Goal: Information Seeking & Learning: Find contact information

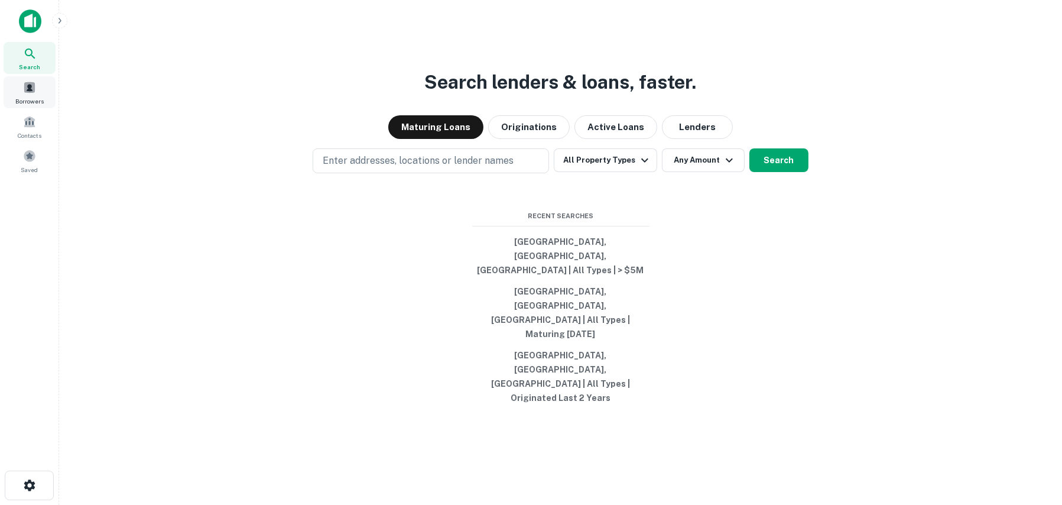
click at [27, 87] on span at bounding box center [29, 87] width 13 height 13
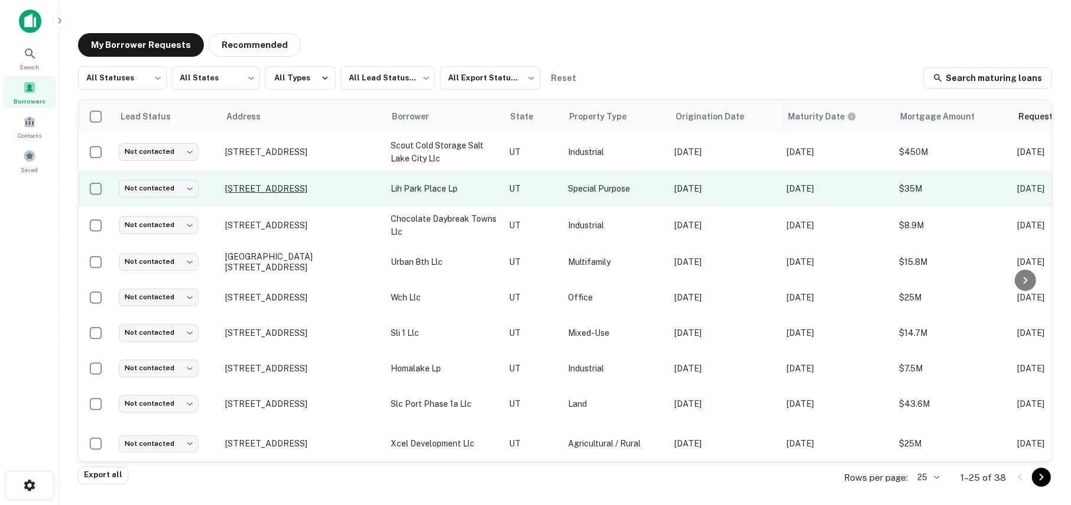
click at [266, 184] on p "[STREET_ADDRESS]" at bounding box center [302, 188] width 154 height 11
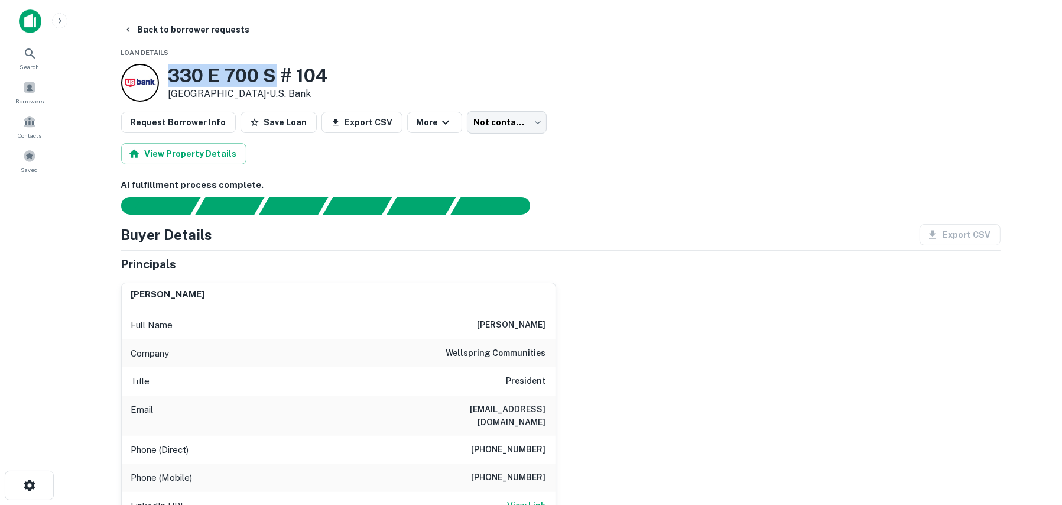
drag, startPoint x: 278, startPoint y: 70, endPoint x: 173, endPoint y: 69, distance: 104.6
click at [173, 69] on h3 "330 E 700 S # 104" at bounding box center [248, 75] width 160 height 22
copy h3 "330 E 700 S"
click at [333, 73] on div "330 E 700 S # 104 Salt Lake City, UT 84111 • U.s. Bank" at bounding box center [560, 83] width 879 height 38
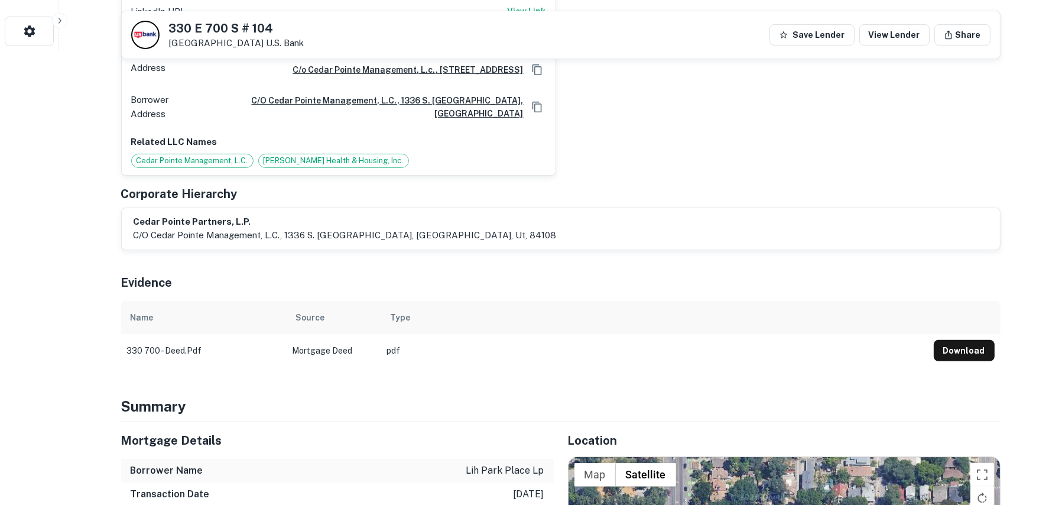
scroll to position [532, 0]
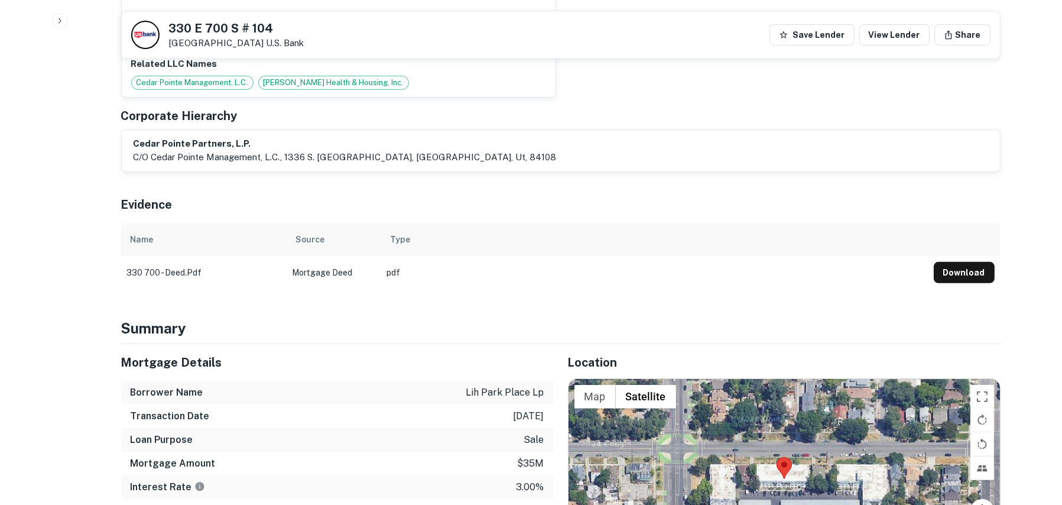
click at [959, 262] on button "Download" at bounding box center [964, 272] width 61 height 21
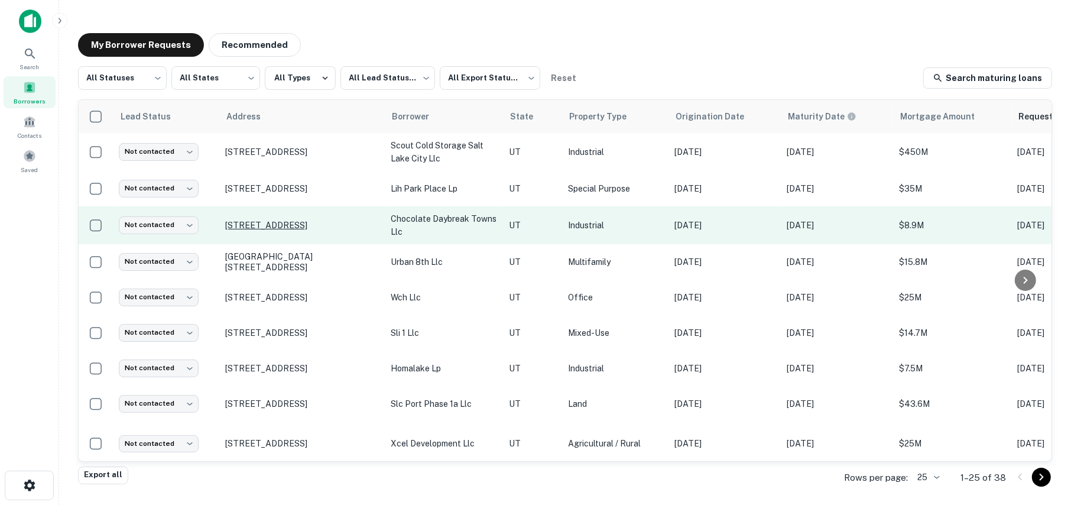
click at [304, 225] on p "[STREET_ADDRESS]" at bounding box center [302, 225] width 154 height 11
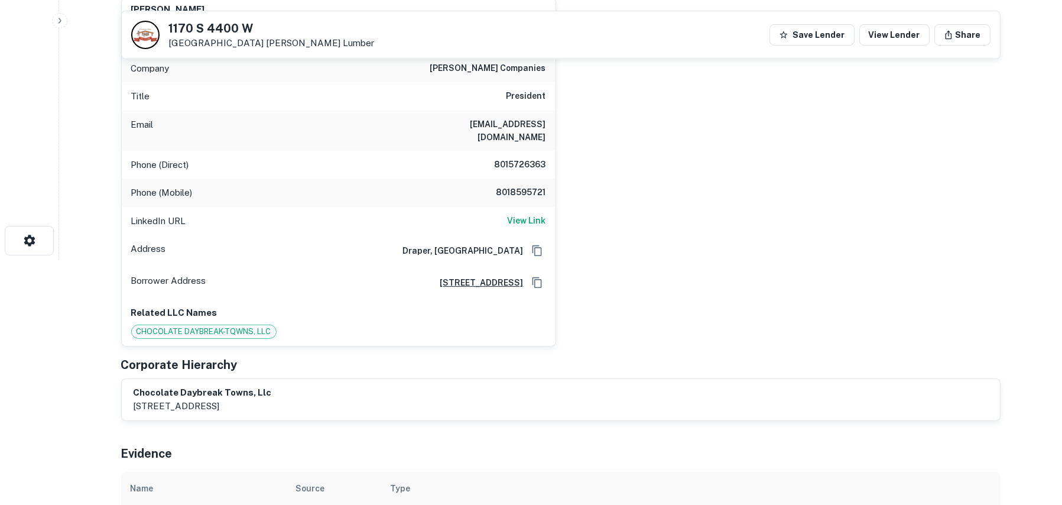
scroll to position [118, 0]
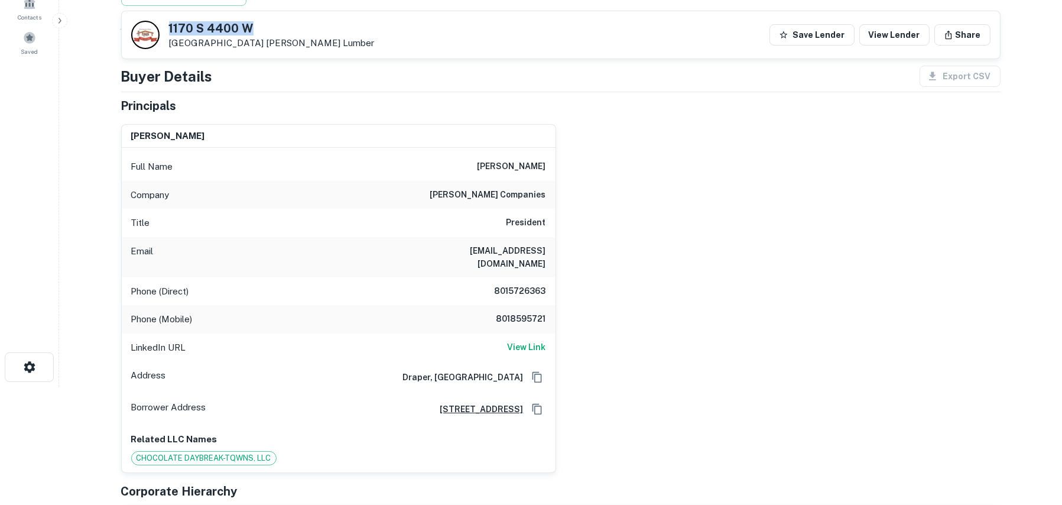
drag, startPoint x: 253, startPoint y: 24, endPoint x: 165, endPoint y: 31, distance: 87.8
click at [165, 31] on div "1170 S 4400 W Salt Lake City, UT 84104 Burton Lumber" at bounding box center [252, 35] width 243 height 28
copy h5 "1170 S 4400 W"
click at [628, 197] on div "ross holliday Full Name ross holliday Company holliday companies Title Presiden…" at bounding box center [556, 294] width 889 height 358
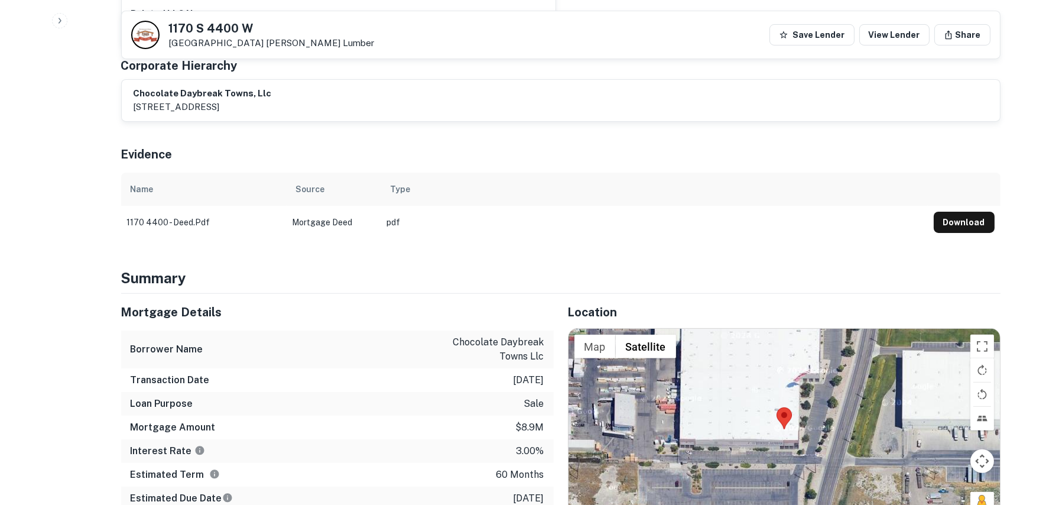
scroll to position [473, 0]
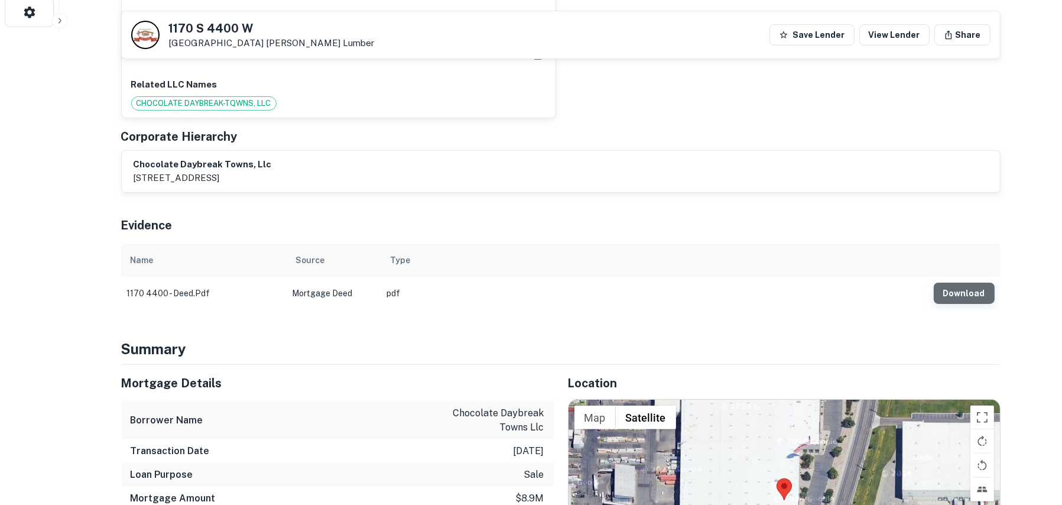
click at [980, 282] on button "Download" at bounding box center [964, 292] width 61 height 21
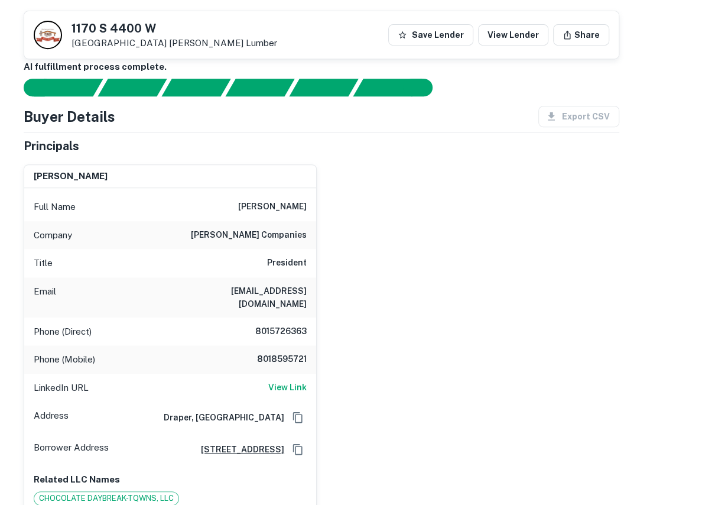
scroll to position [118, 0]
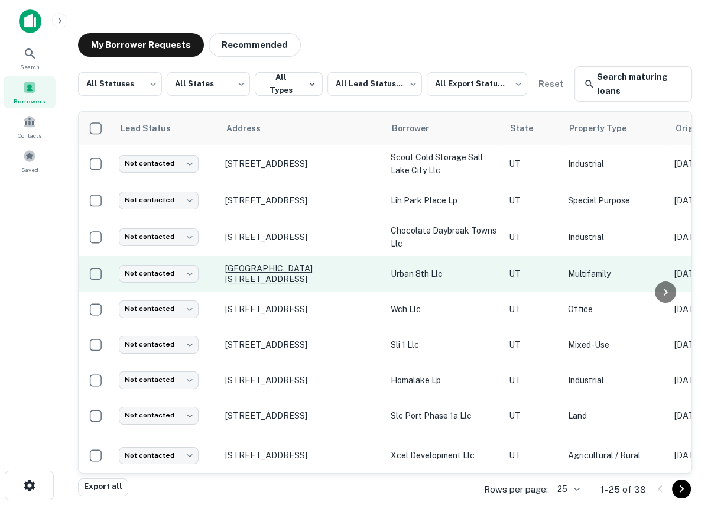
click at [252, 271] on p "[GEOGRAPHIC_DATA][STREET_ADDRESS]" at bounding box center [302, 273] width 154 height 21
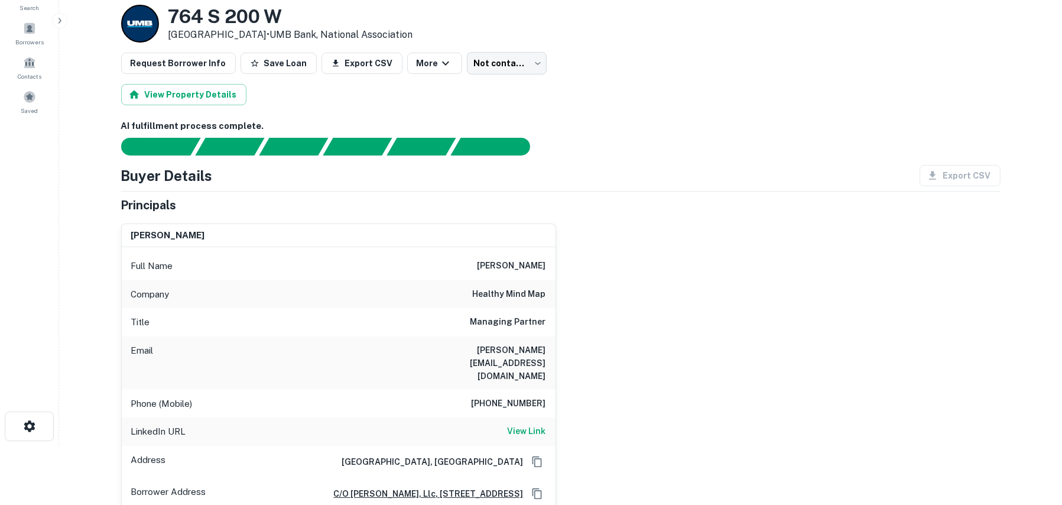
scroll to position [118, 0]
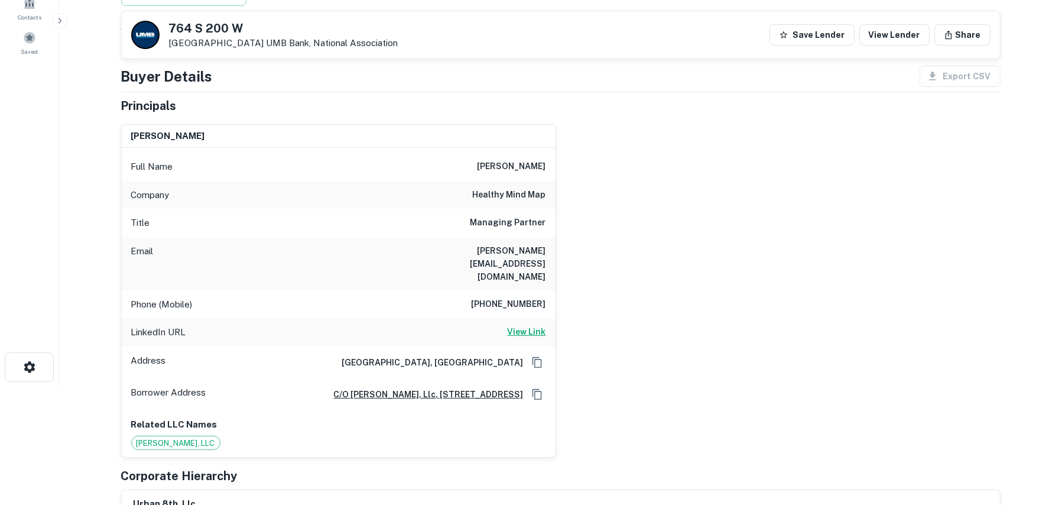
click at [534, 325] on h6 "View Link" at bounding box center [527, 331] width 38 height 13
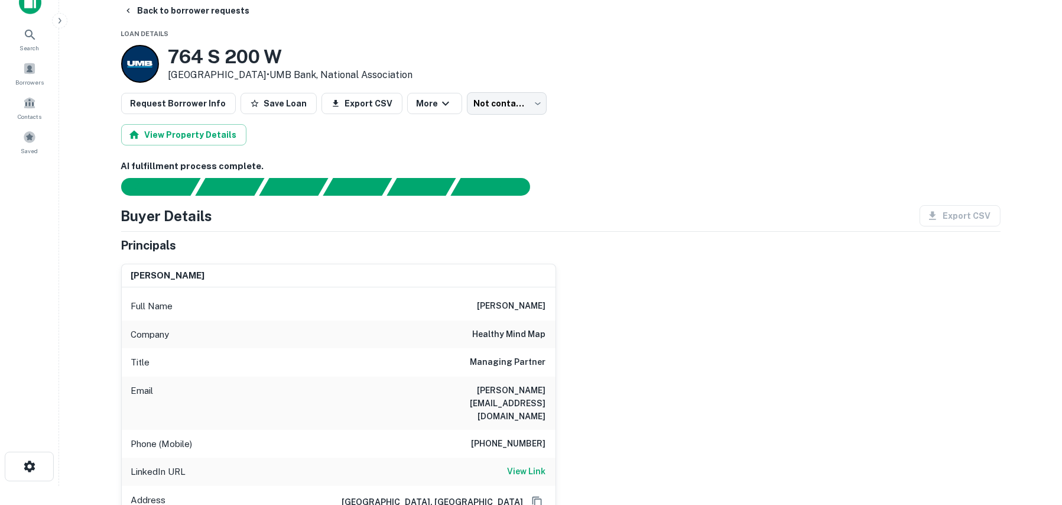
scroll to position [0, 0]
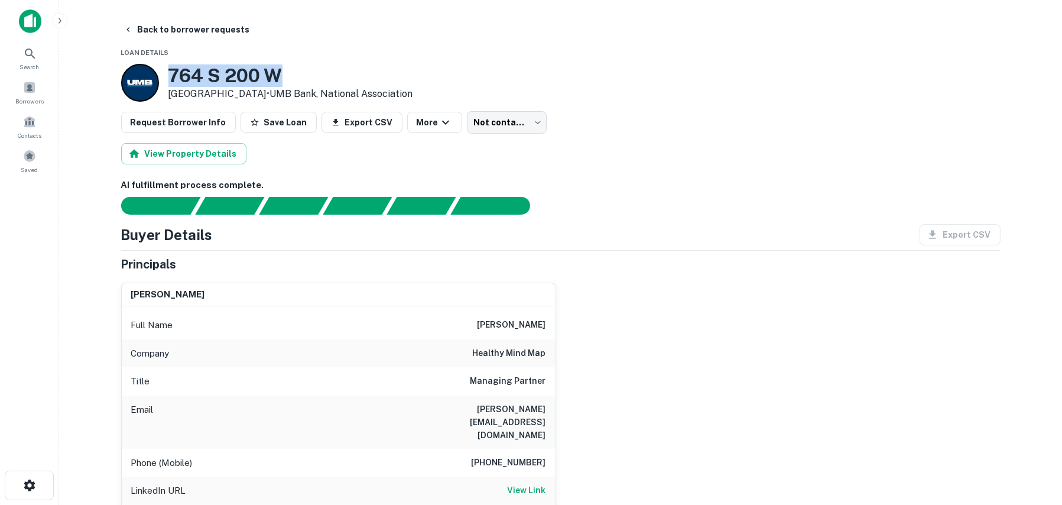
drag, startPoint x: 281, startPoint y: 68, endPoint x: 173, endPoint y: 64, distance: 108.2
click at [173, 64] on h3 "764 S 200 W" at bounding box center [290, 75] width 245 height 22
copy h3 "764 S 200 W"
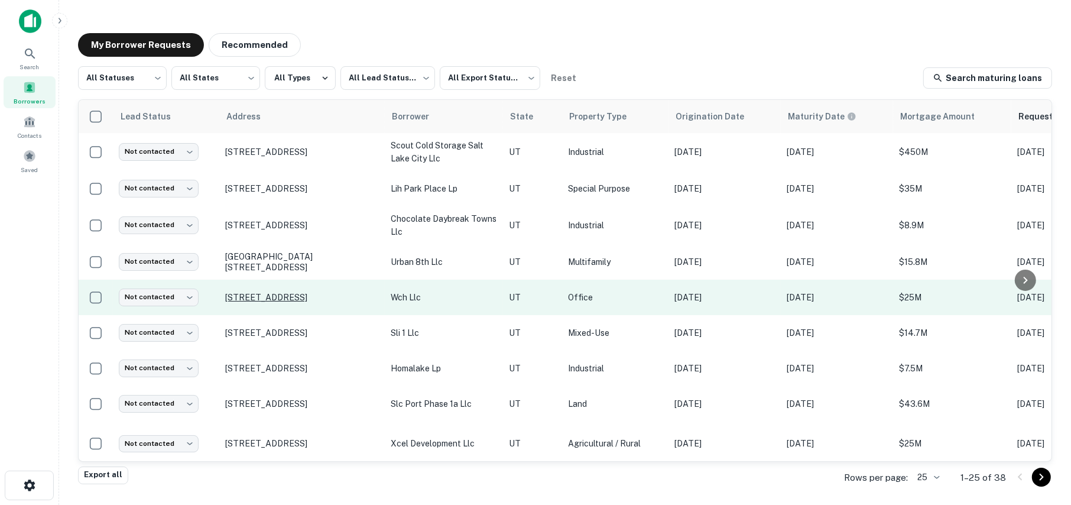
click at [280, 294] on p "[STREET_ADDRESS]" at bounding box center [302, 297] width 154 height 11
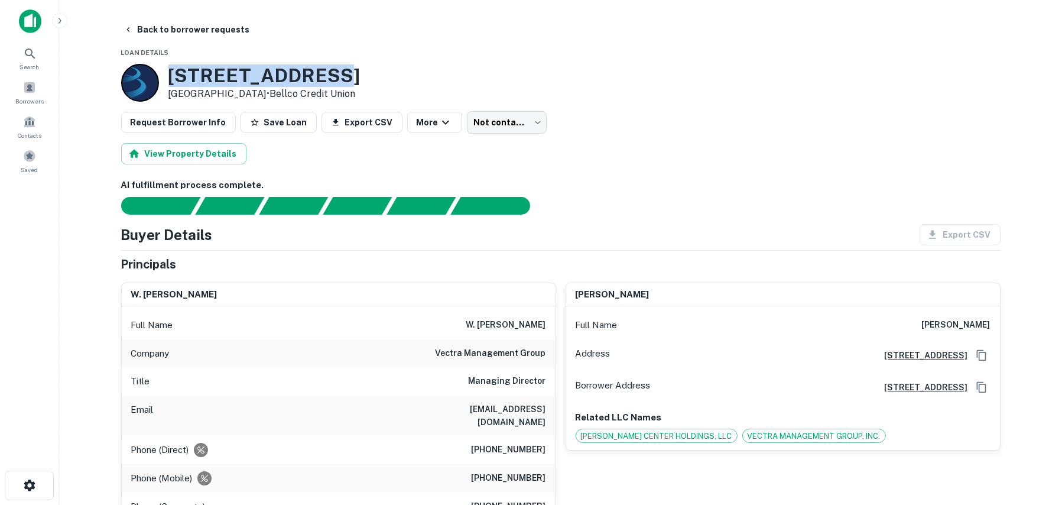
drag, startPoint x: 311, startPoint y: 71, endPoint x: 187, endPoint y: 57, distance: 125.5
copy div "160 S Regent St"
click at [510, 232] on div "Buyer Details Export CSV" at bounding box center [560, 234] width 879 height 21
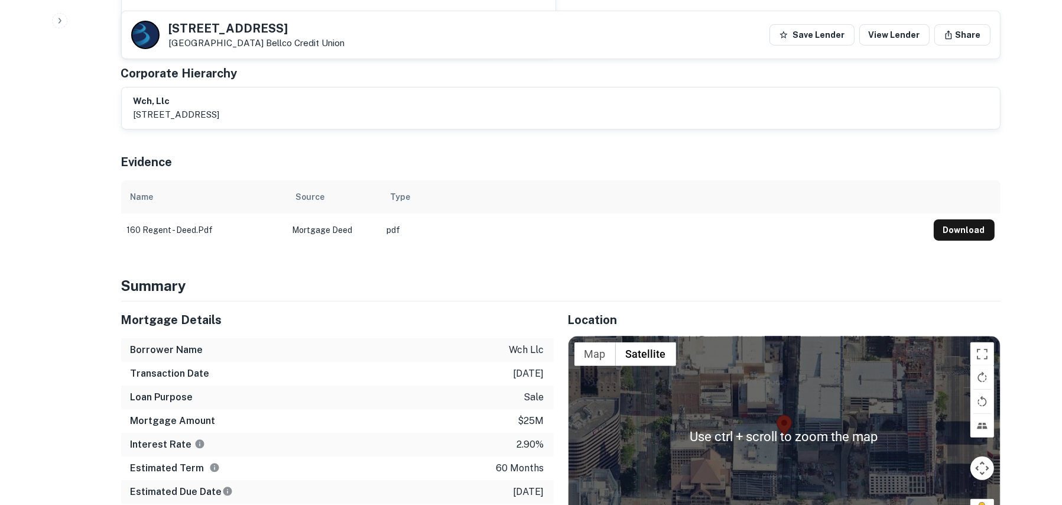
scroll to position [532, 0]
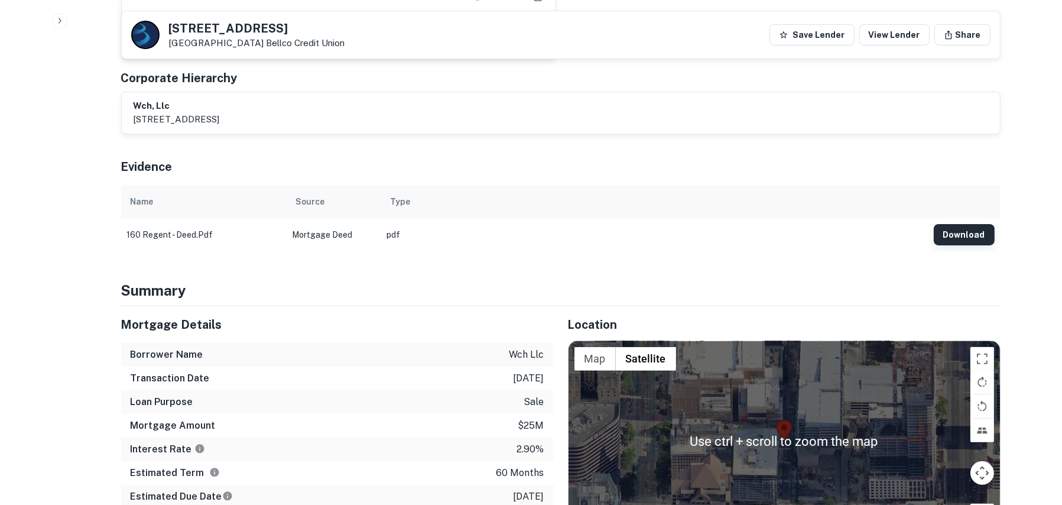
click at [960, 224] on button "Download" at bounding box center [964, 234] width 61 height 21
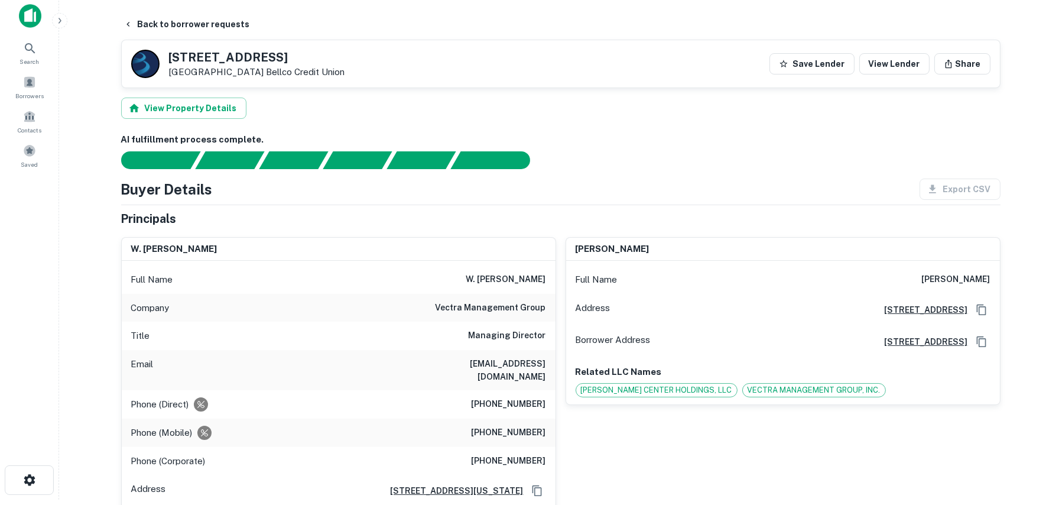
scroll to position [0, 0]
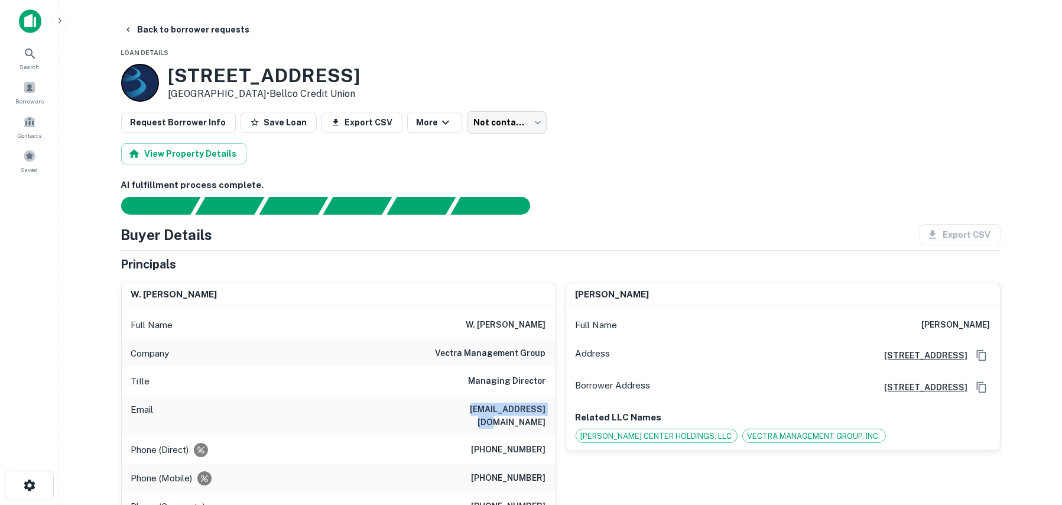
drag, startPoint x: 546, startPoint y: 408, endPoint x: 466, endPoint y: 412, distance: 79.9
click at [466, 412] on div "Email wjtozer@vectra.com" at bounding box center [339, 415] width 434 height 40
copy h6 "wjtozer@vectra.com"
click at [710, 264] on div "Principals" at bounding box center [560, 264] width 879 height 18
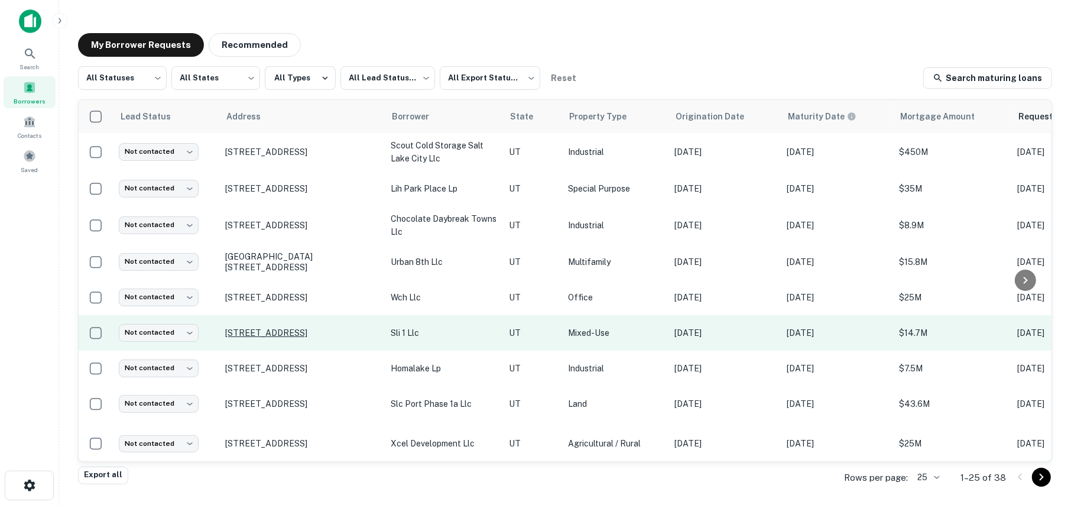
click at [266, 329] on p "[STREET_ADDRESS]" at bounding box center [302, 332] width 154 height 11
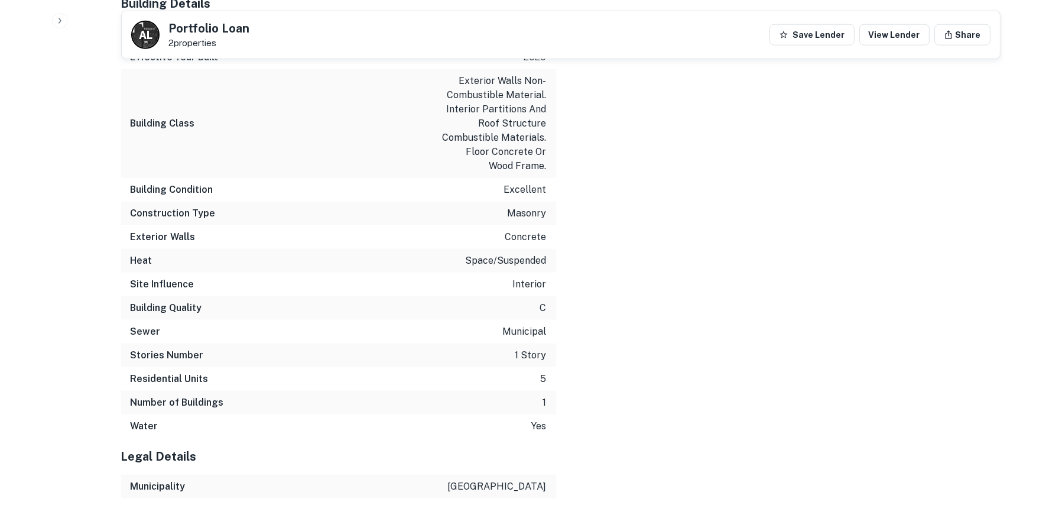
scroll to position [2156, 0]
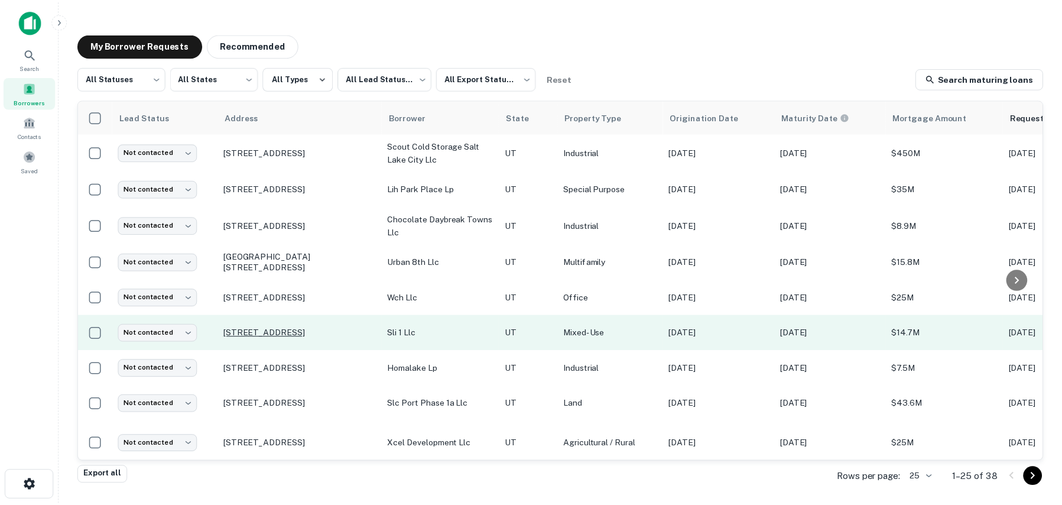
scroll to position [59, 0]
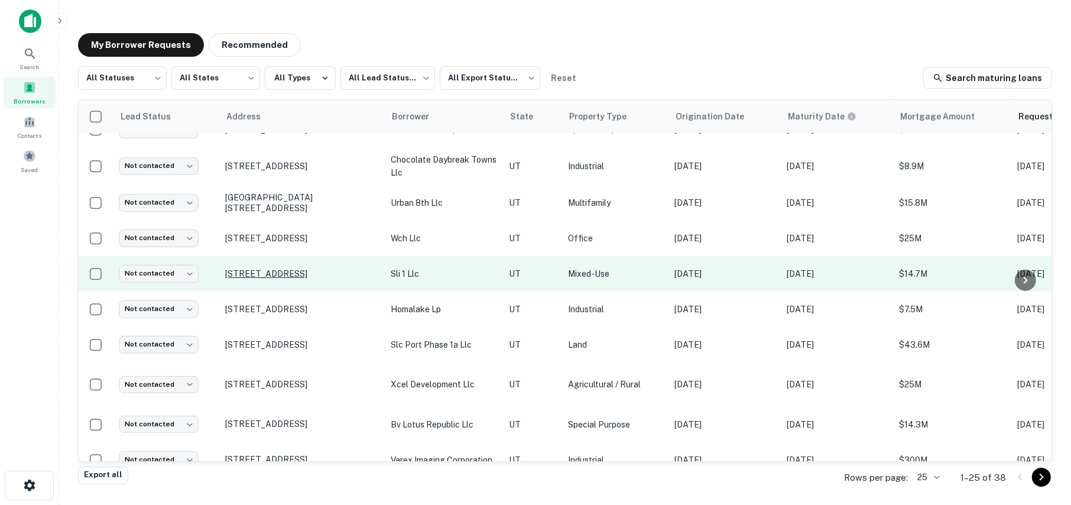
click at [324, 271] on p "[STREET_ADDRESS]" at bounding box center [302, 273] width 154 height 11
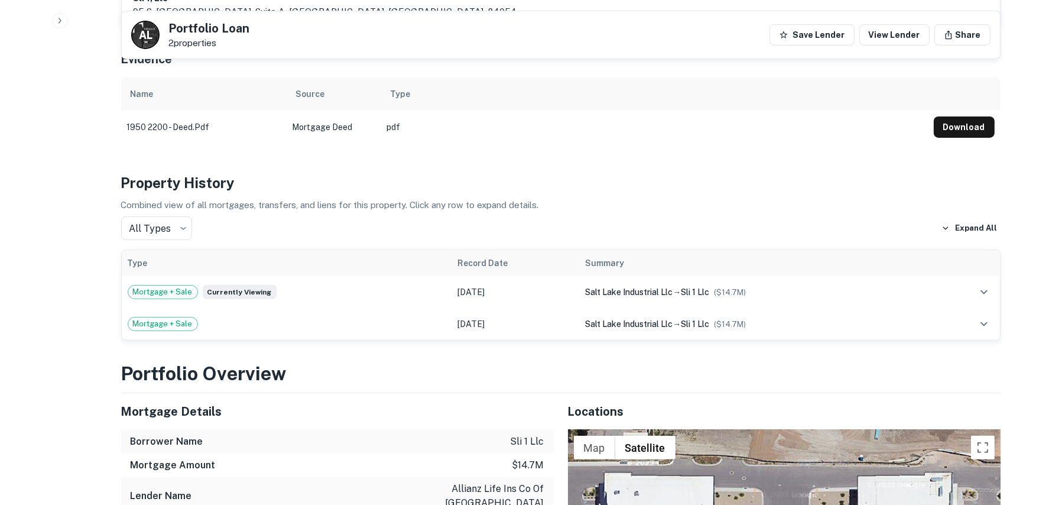
scroll to position [591, 0]
click at [984, 116] on button "Download" at bounding box center [964, 126] width 61 height 21
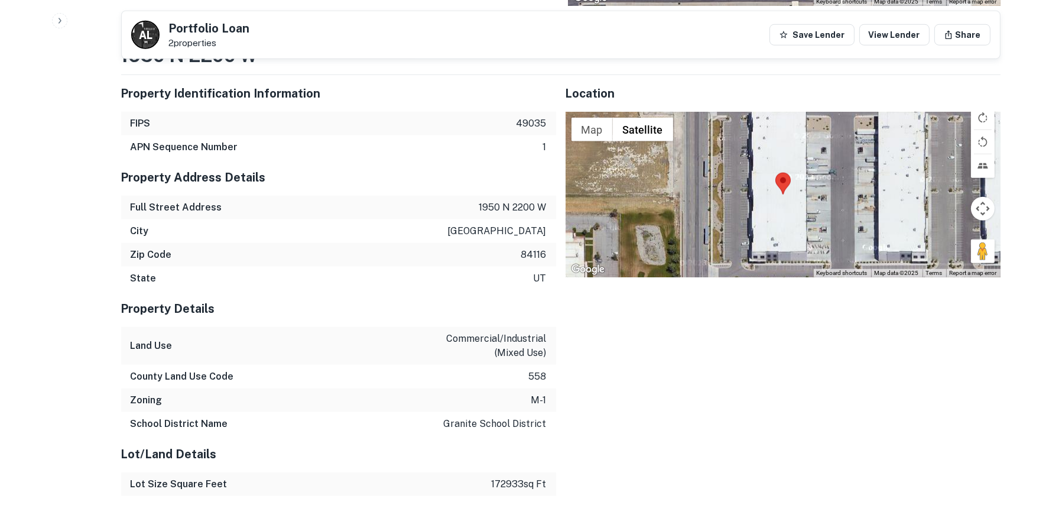
scroll to position [1595, 0]
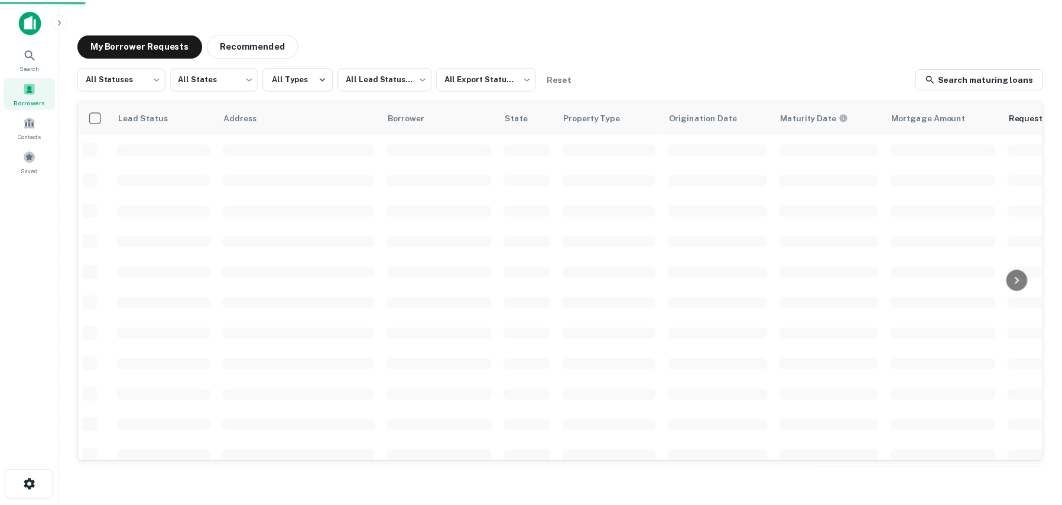
scroll to position [59, 0]
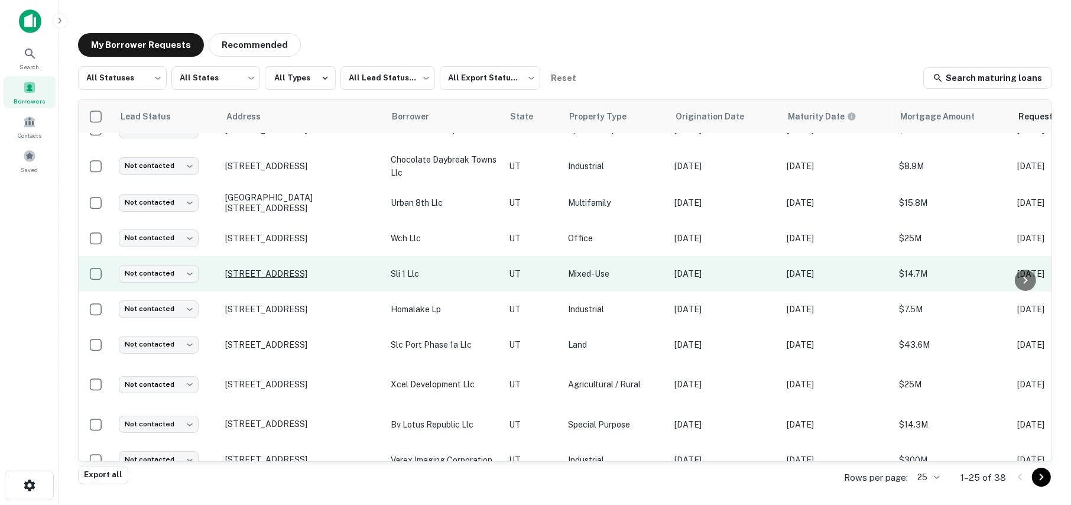
click at [274, 271] on p "[STREET_ADDRESS]" at bounding box center [302, 273] width 154 height 11
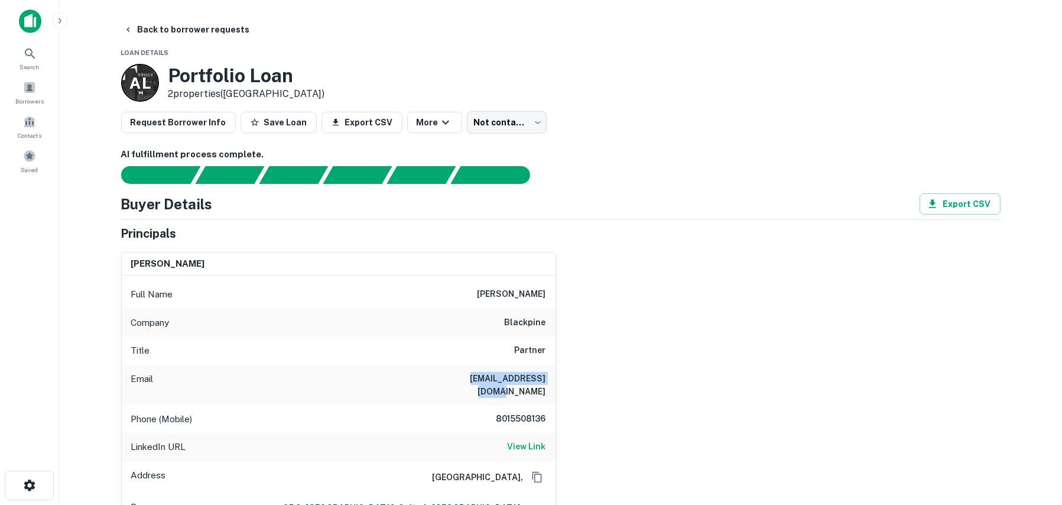
drag, startPoint x: 544, startPoint y: 376, endPoint x: 456, endPoint y: 375, distance: 88.7
click at [456, 375] on h6 "jeffbeck84@gmail.com" at bounding box center [475, 385] width 142 height 26
copy h6 "jeffbeck84@gmail.com"
click at [602, 332] on div "jeff beck Full Name jeff beck Company blackpine Title Partner Email jeffbeck84@…" at bounding box center [556, 412] width 889 height 340
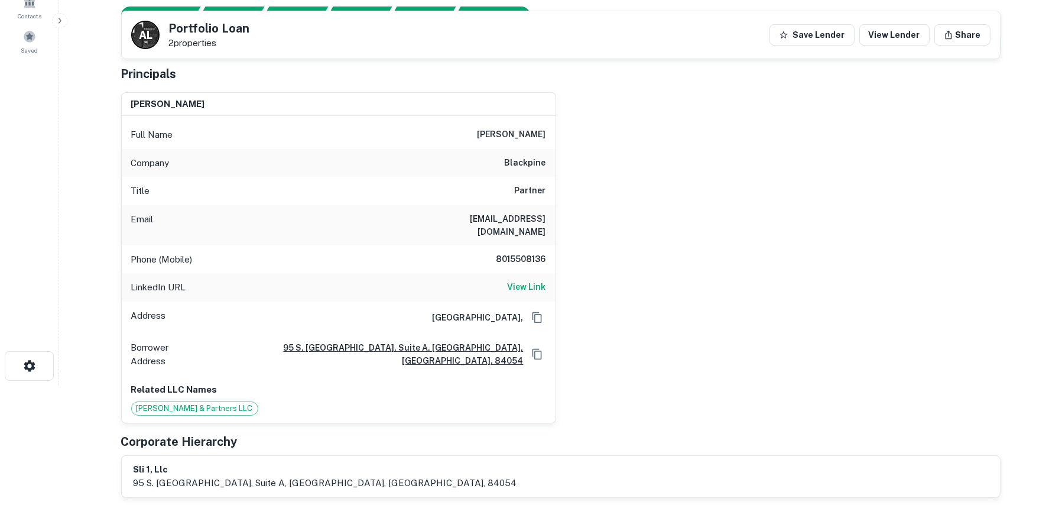
scroll to position [118, 0]
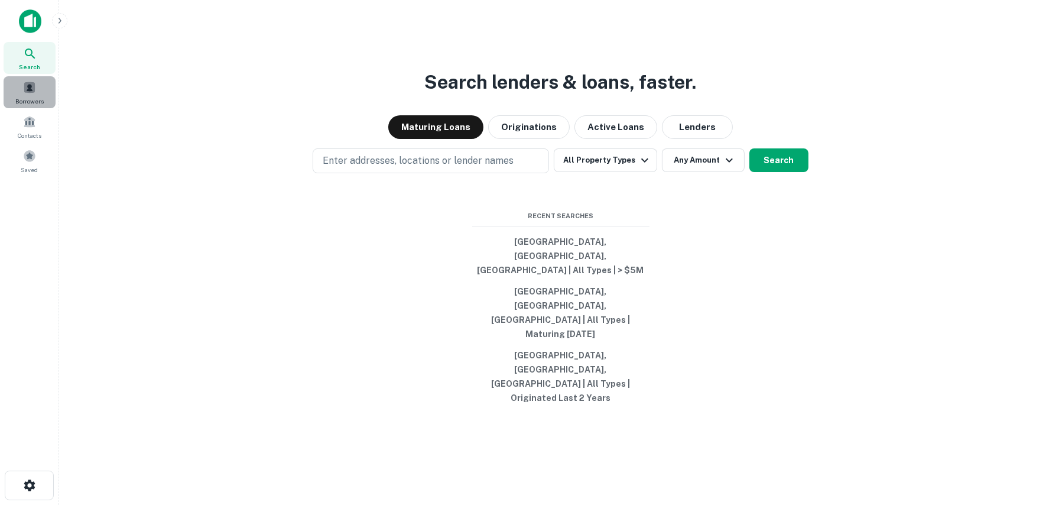
click at [38, 88] on div "Borrowers" at bounding box center [30, 92] width 52 height 32
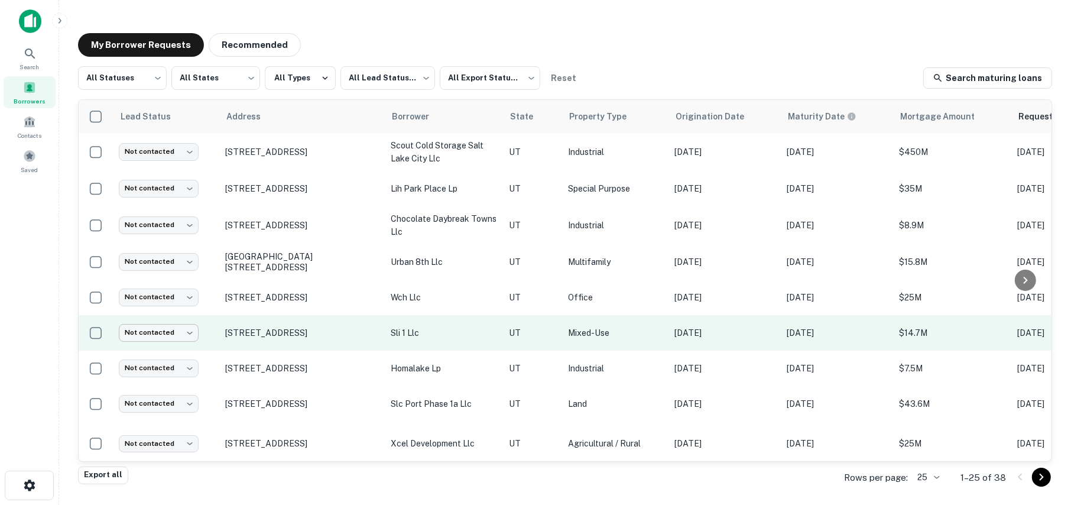
click at [144, 330] on body "Search Borrowers Contacts Saved My Borrower Requests Recommended All Statuses *…" at bounding box center [535, 252] width 1071 height 505
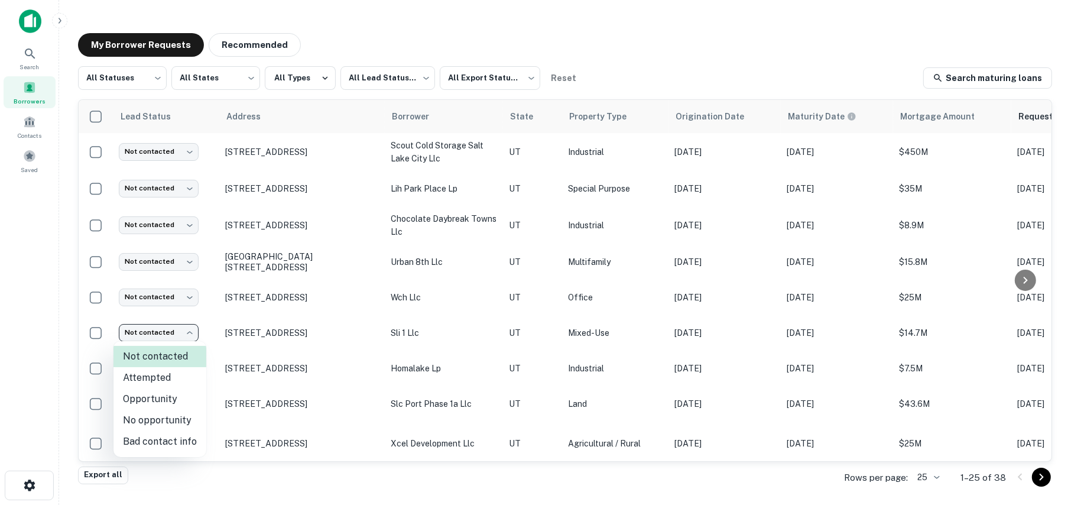
click at [141, 381] on li "Attempted" at bounding box center [159, 377] width 93 height 21
type input "*********"
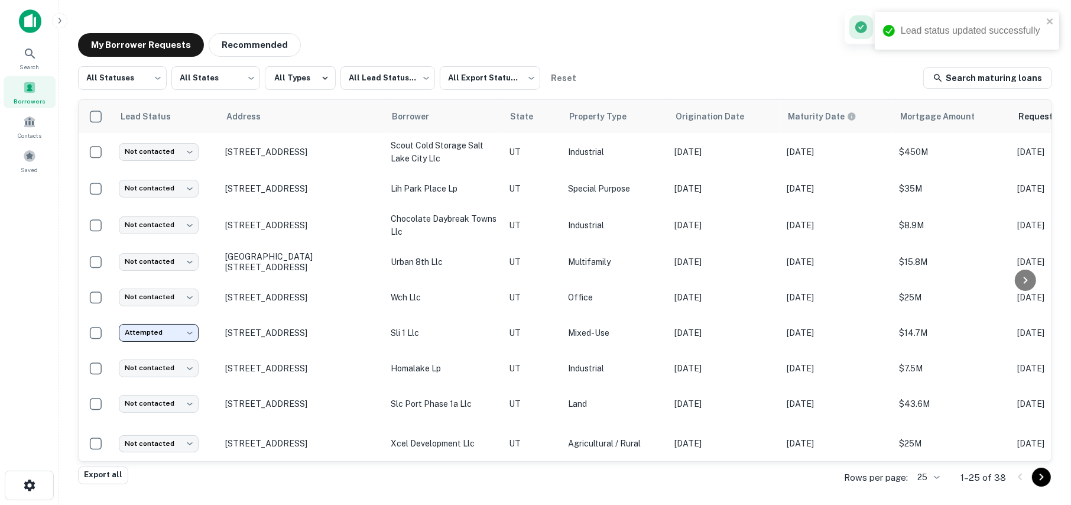
click at [623, 48] on div "My Borrower Requests Recommended" at bounding box center [565, 45] width 974 height 24
